Goal: Transaction & Acquisition: Purchase product/service

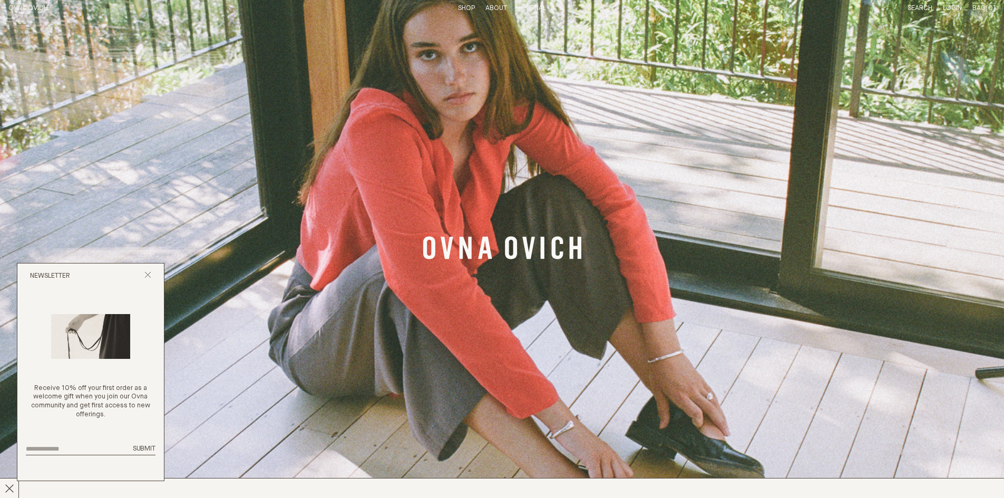
click at [467, 8] on link "Shop" at bounding box center [466, 8] width 17 height 7
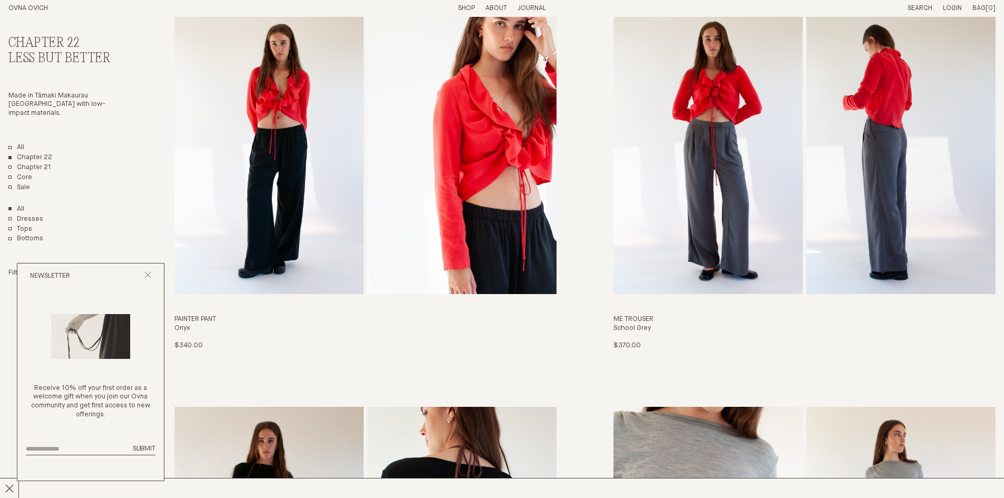
scroll to position [949, 0]
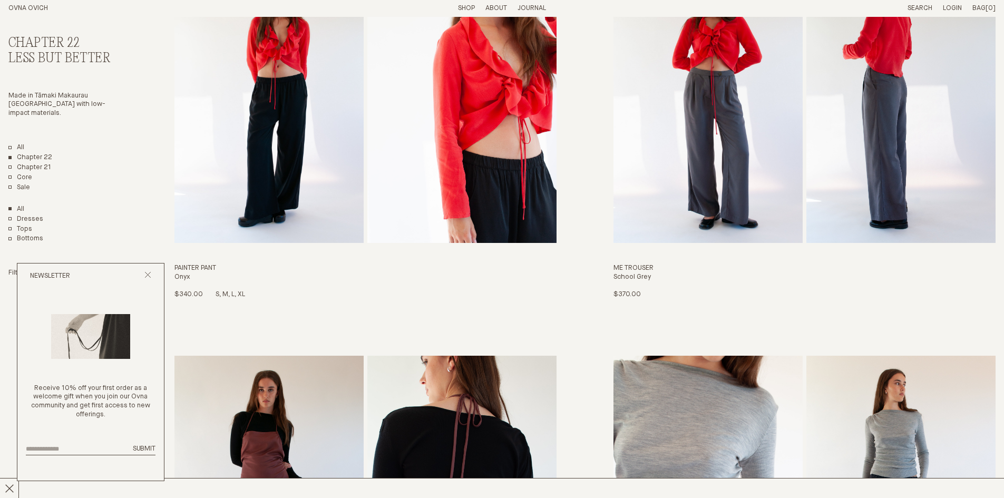
click at [260, 191] on img "Painter Pant" at bounding box center [268, 99] width 189 height 287
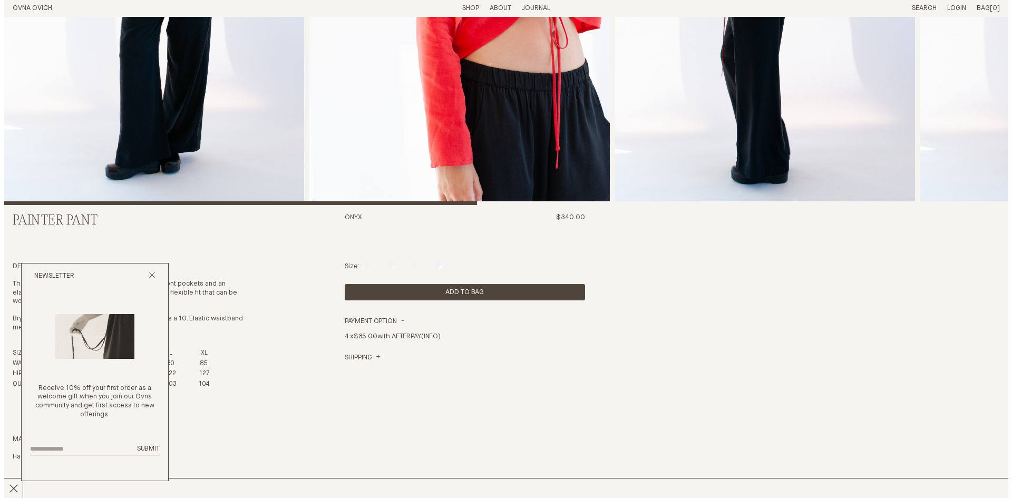
scroll to position [316, 0]
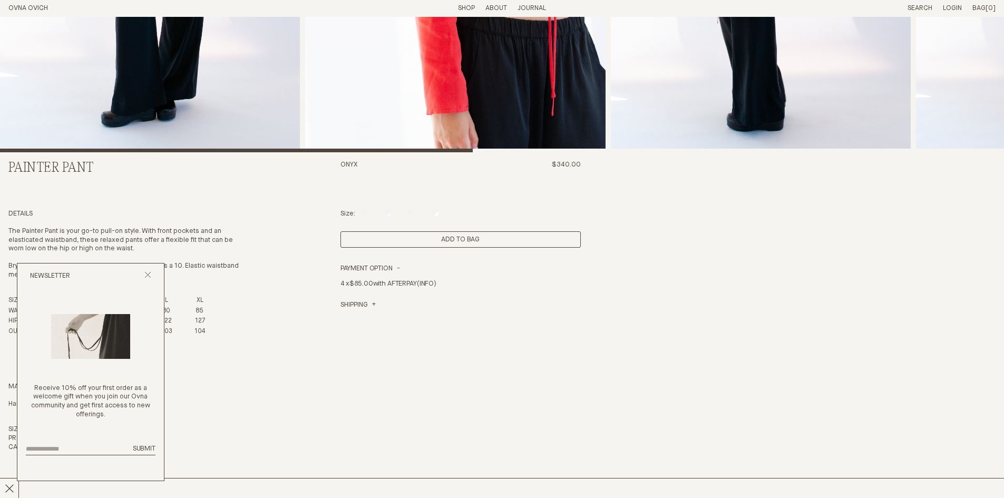
click at [441, 236] on button "Add to Bag" at bounding box center [460, 239] width 240 height 16
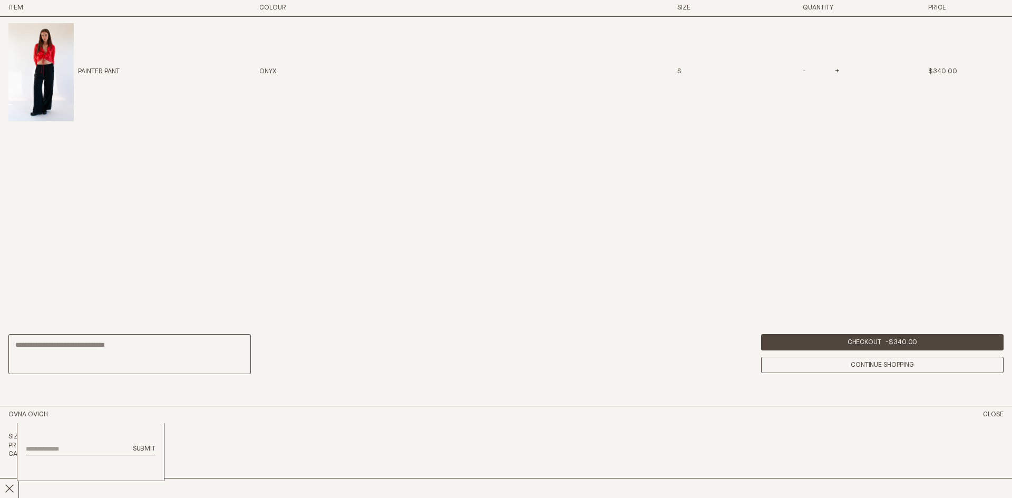
scroll to position [723, 0]
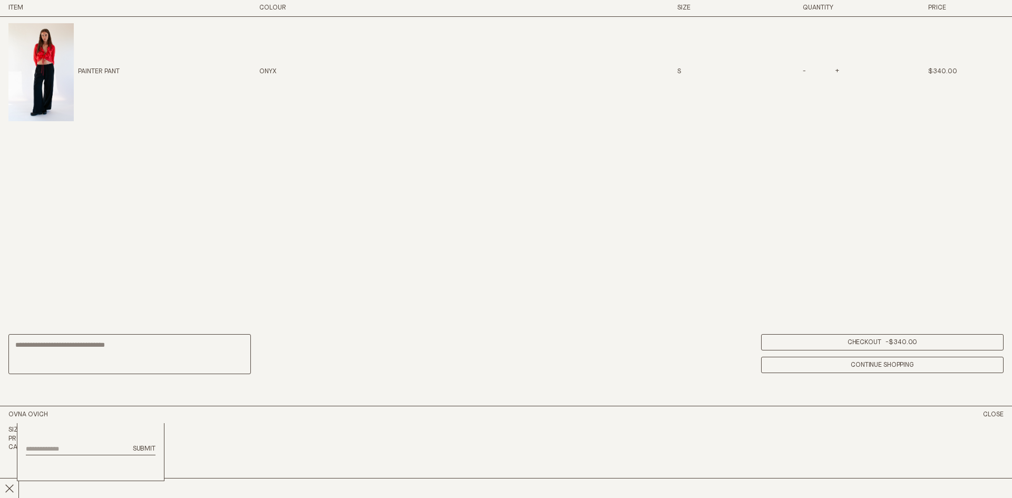
click at [850, 337] on link "Checkout - $340.00" at bounding box center [882, 342] width 242 height 16
